Goal: Find specific page/section: Find specific page/section

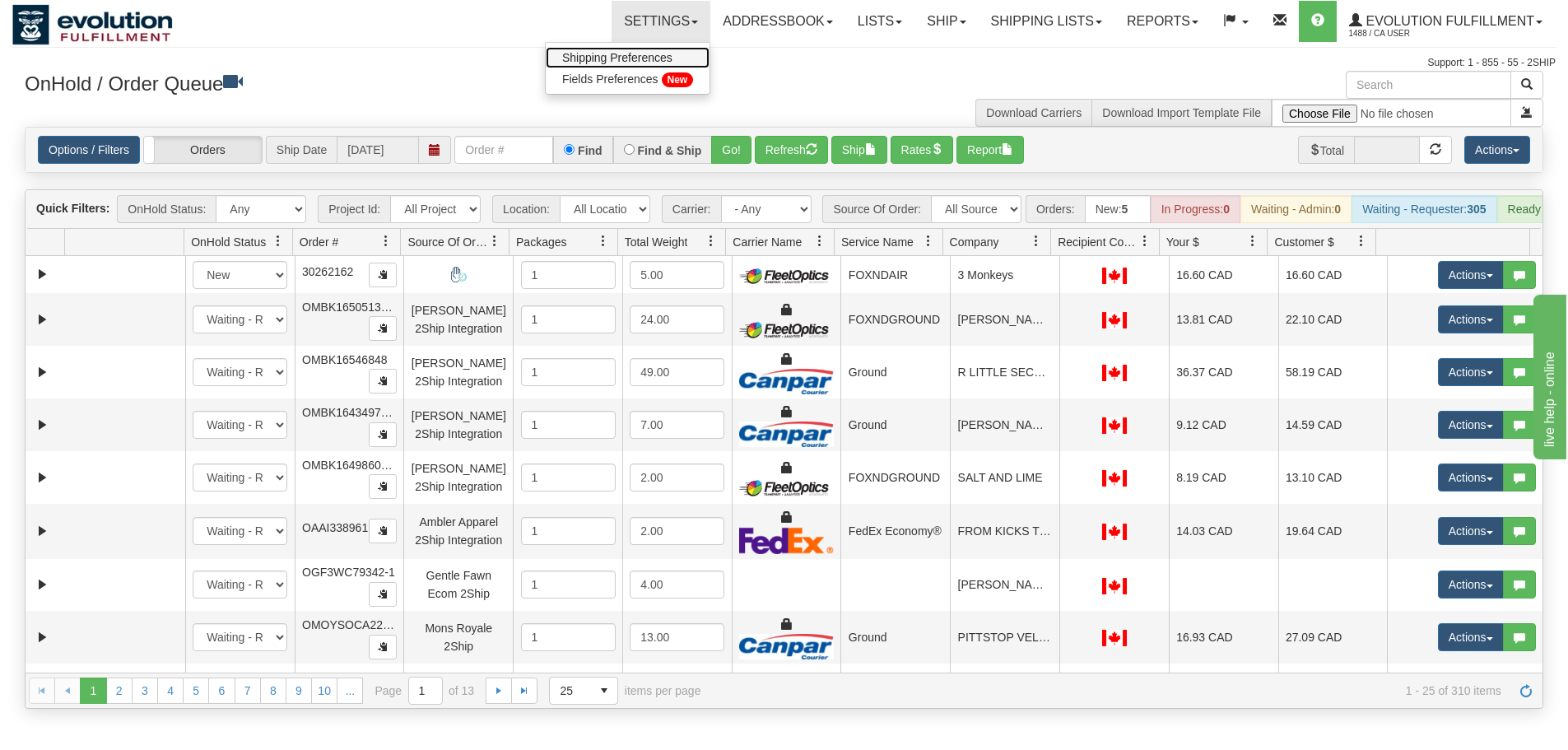
click at [632, 51] on span "Shipping Preferences" at bounding box center [618, 58] width 111 height 13
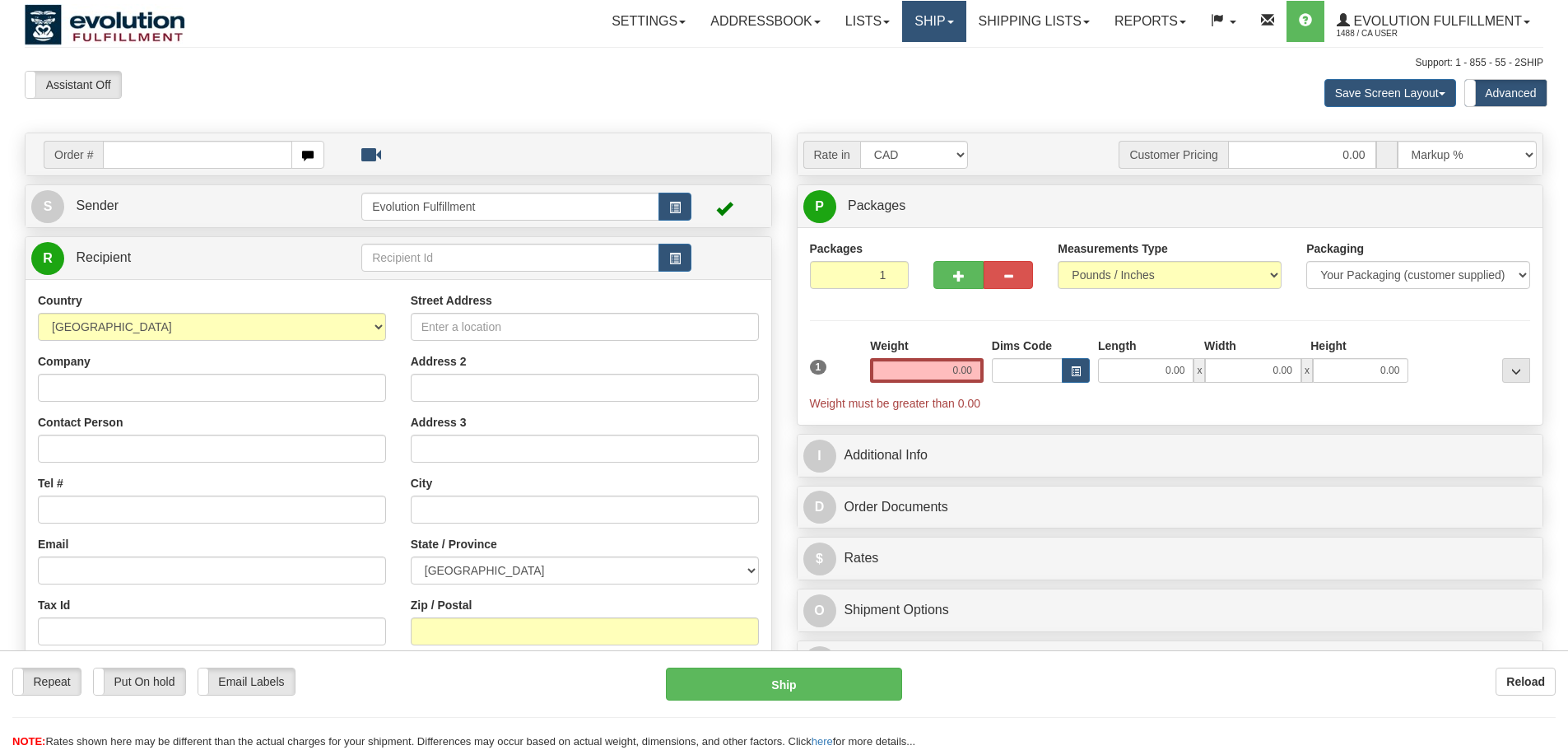
click at [924, 24] on link "Ship" at bounding box center [933, 21] width 63 height 41
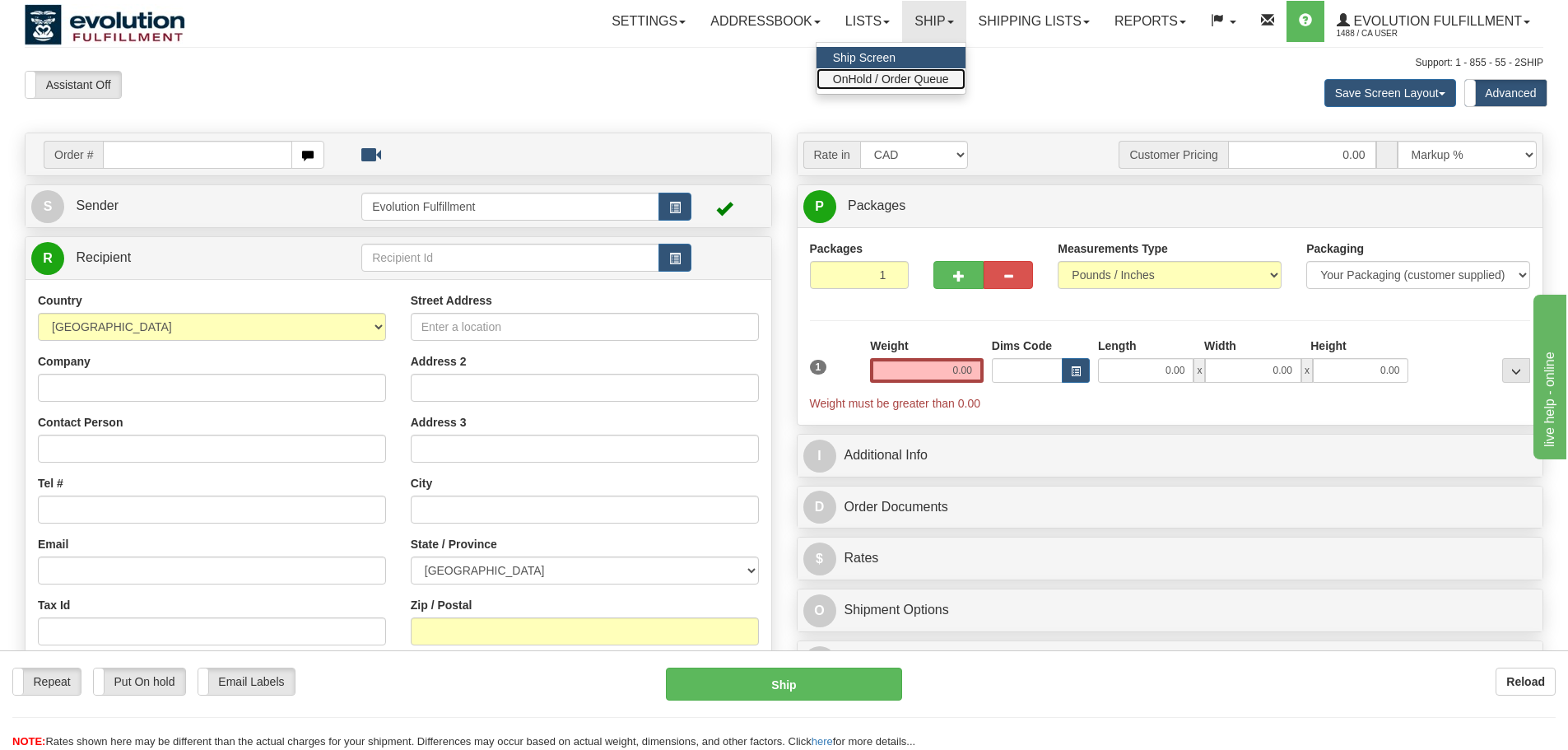
click at [914, 77] on span "OnHold / Order Queue" at bounding box center [891, 79] width 116 height 13
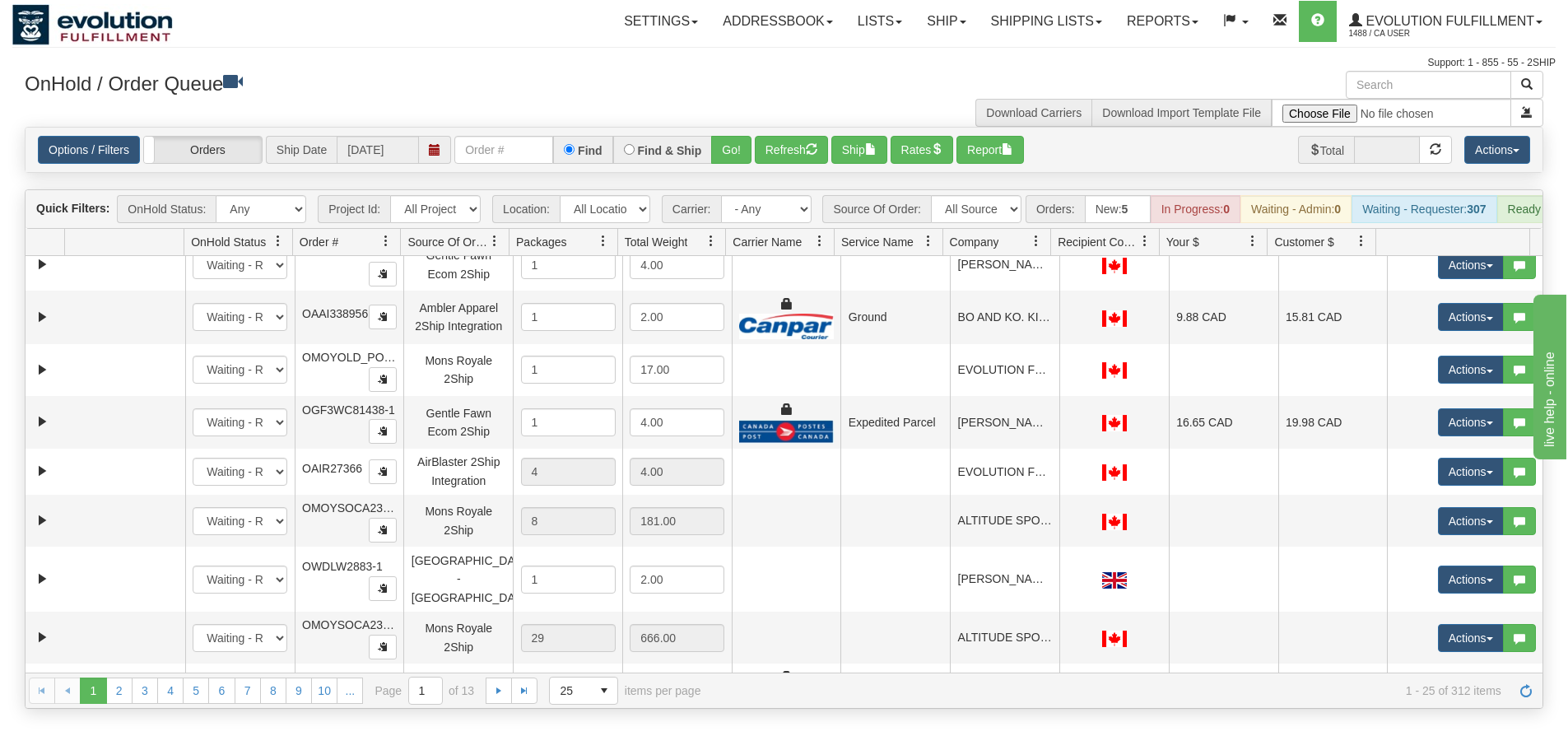
scroll to position [576, 0]
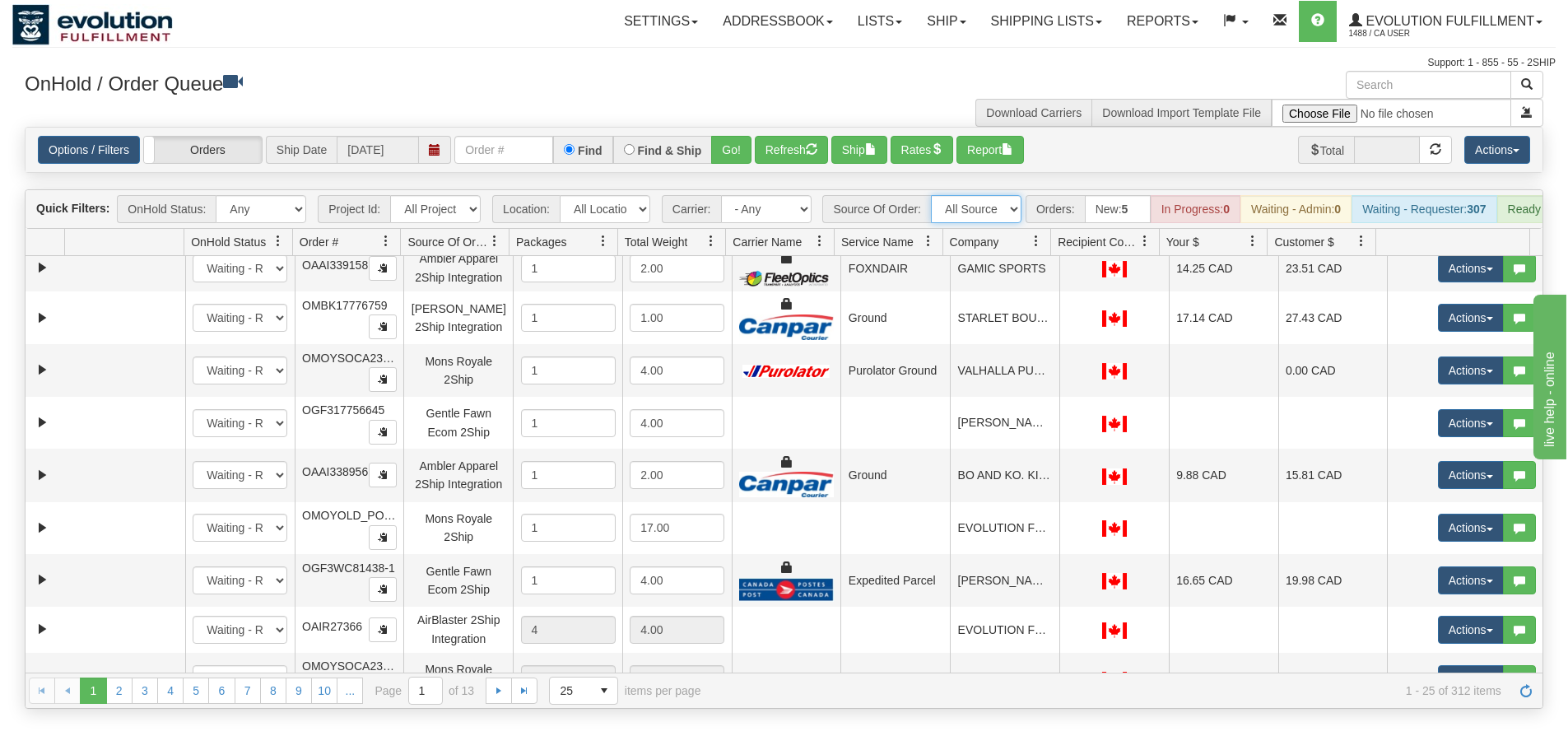
click at [1006, 203] on select "All Sources AirBlaster 2Ship Integration Ambler Apparel 2Ship Integration Blast…" at bounding box center [976, 209] width 91 height 28
click at [621, 70] on div "Support: 1 - 855 - 55 - 2SHIP" at bounding box center [784, 63] width 1543 height 14
